Goal: Browse casually: Explore the website without a specific task or goal

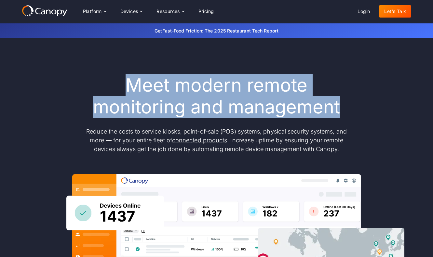
drag, startPoint x: 128, startPoint y: 86, endPoint x: 340, endPoint y: 106, distance: 212.7
click at [340, 106] on h1 "Meet modern remote monitoring and management" at bounding box center [216, 96] width 273 height 44
click at [338, 108] on h1 "Meet modern remote monitoring and management" at bounding box center [216, 96] width 273 height 44
click at [340, 108] on h1 "Meet modern remote monitoring and management" at bounding box center [216, 96] width 273 height 44
drag, startPoint x: 126, startPoint y: 85, endPoint x: 344, endPoint y: 110, distance: 219.3
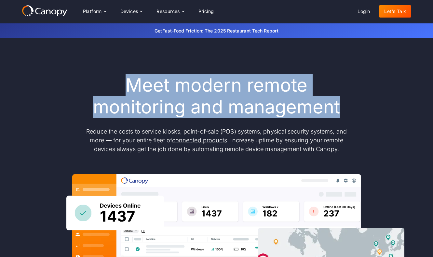
click at [344, 110] on h1 "Meet modern remote monitoring and management" at bounding box center [216, 96] width 273 height 44
click at [146, 95] on h1 "Meet modern remote monitoring and management" at bounding box center [216, 96] width 273 height 44
drag, startPoint x: 127, startPoint y: 86, endPoint x: 343, endPoint y: 110, distance: 217.6
click at [343, 110] on h1 "Meet modern remote monitoring and management" at bounding box center [216, 96] width 273 height 44
